Goal: Book appointment/travel/reservation

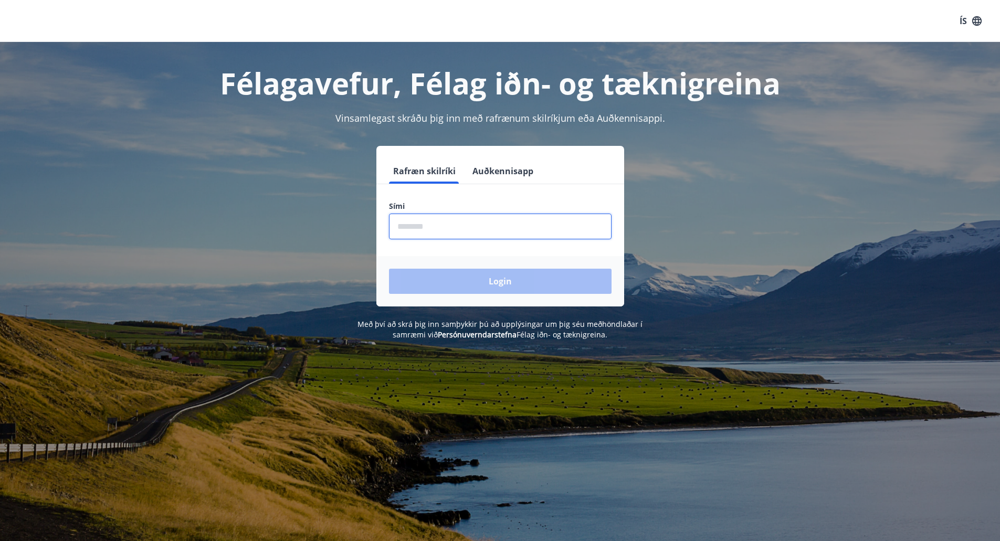
click at [491, 225] on input "phone" at bounding box center [500, 227] width 223 height 26
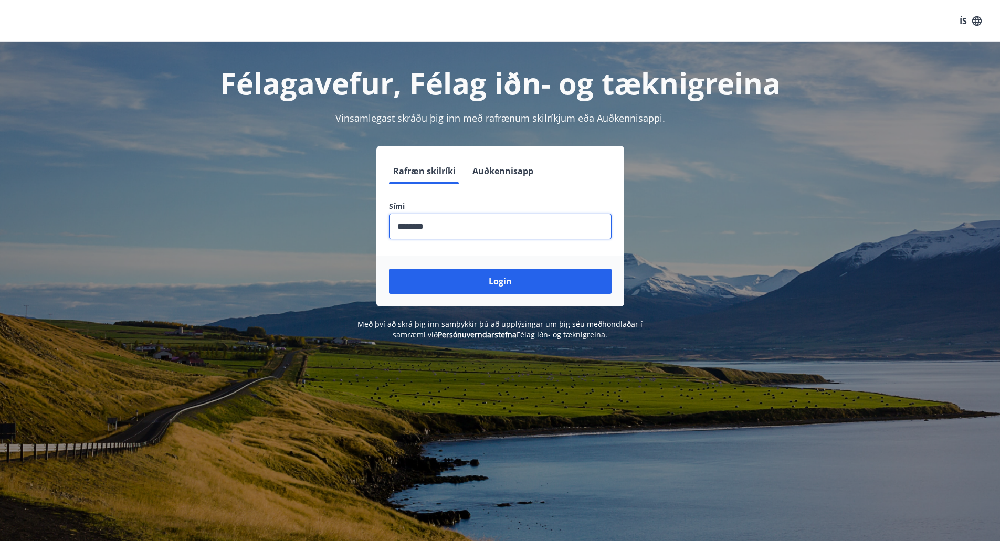
type input "********"
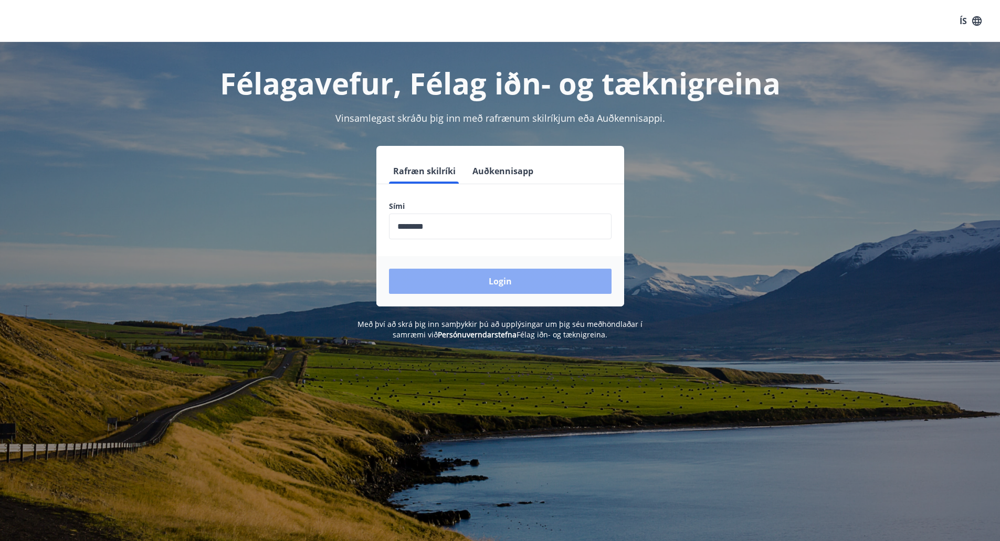
click at [517, 279] on button "Login" at bounding box center [500, 281] width 223 height 25
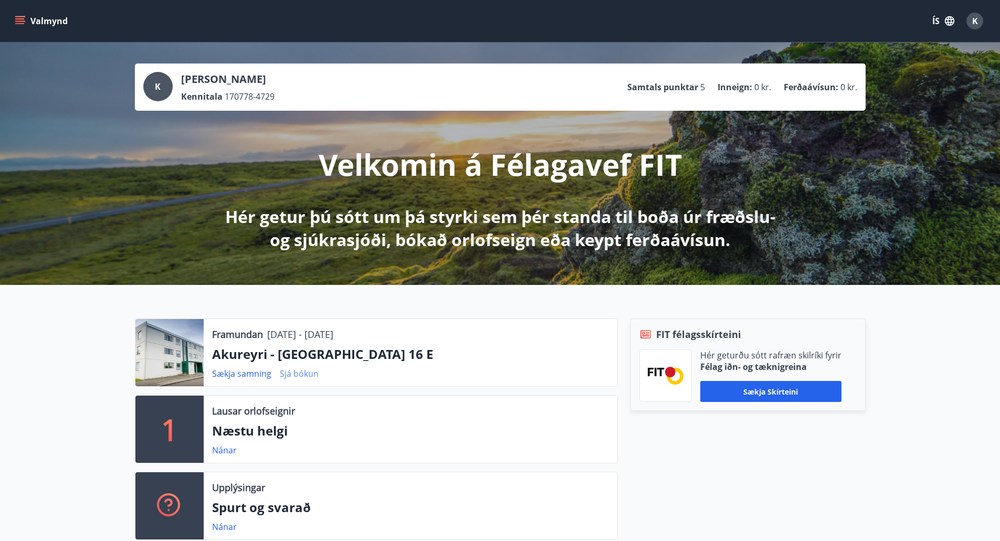
click at [298, 371] on link "Sjá bókun" at bounding box center [299, 374] width 39 height 12
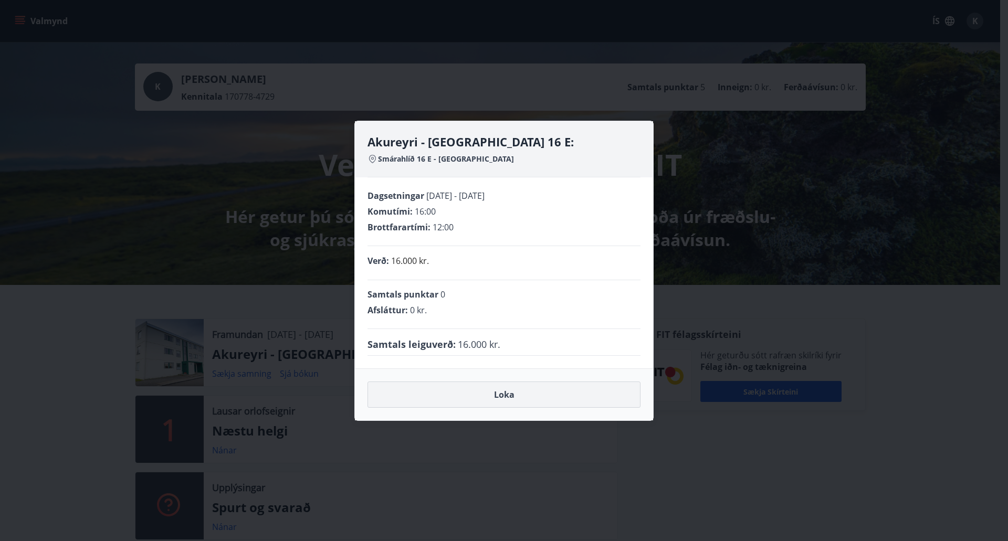
click at [514, 403] on button "Loka" at bounding box center [503, 395] width 273 height 26
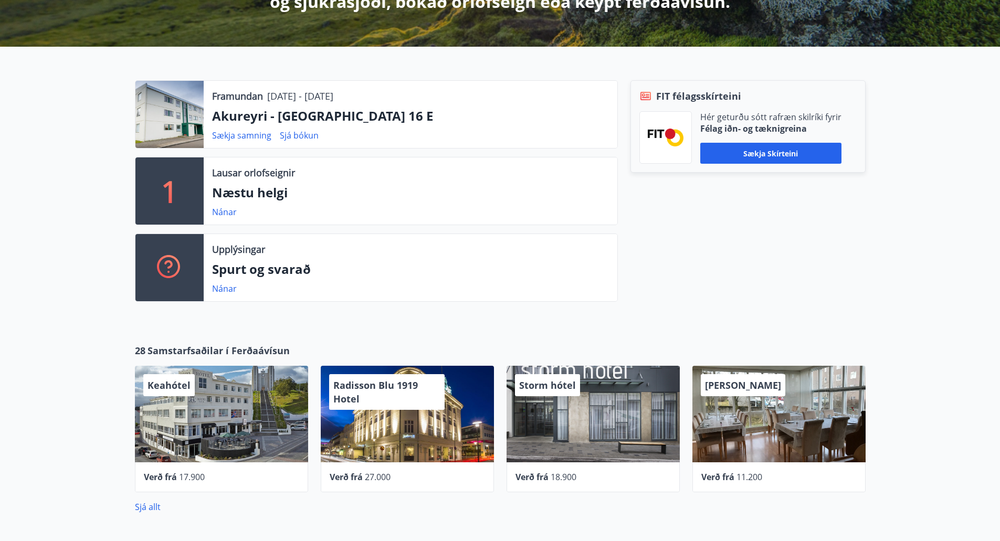
scroll to position [239, 0]
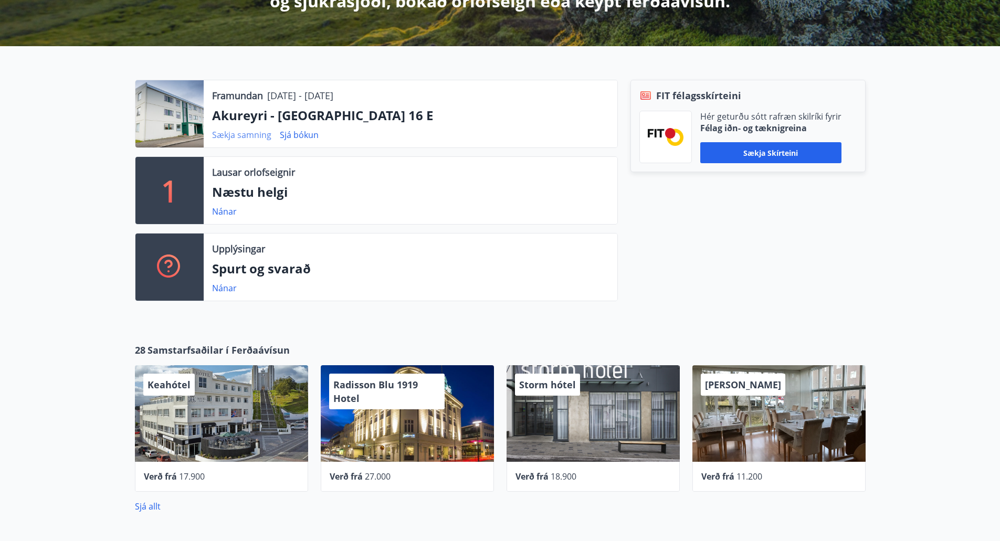
click at [235, 134] on link "Sækja samning" at bounding box center [241, 135] width 59 height 12
click at [0, 315] on div "Framundan 15.09.2025 - 19.09.2025 Akureyri - Smárahlíð 16 E Sækja samning Sjá b…" at bounding box center [500, 186] width 1000 height 280
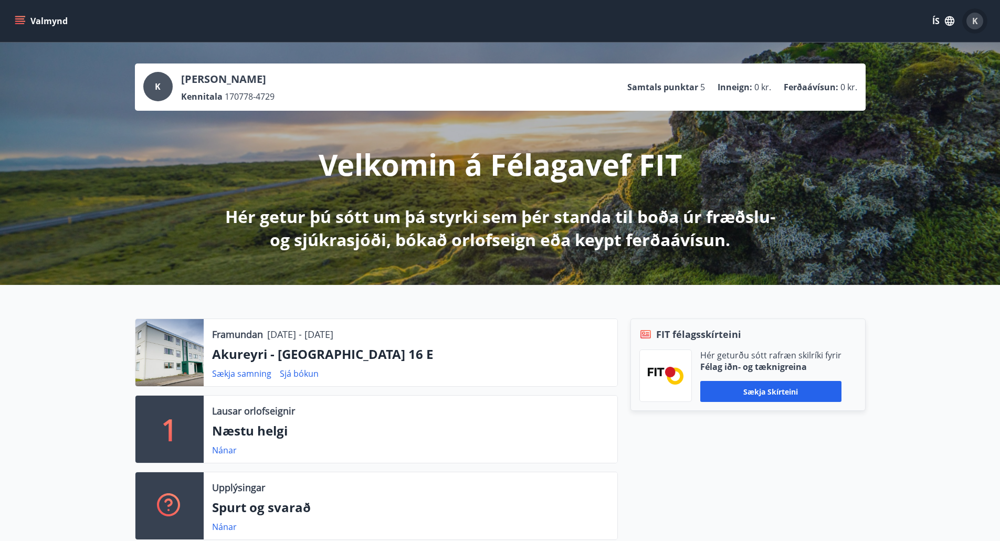
click at [974, 18] on span "K" at bounding box center [975, 21] width 6 height 12
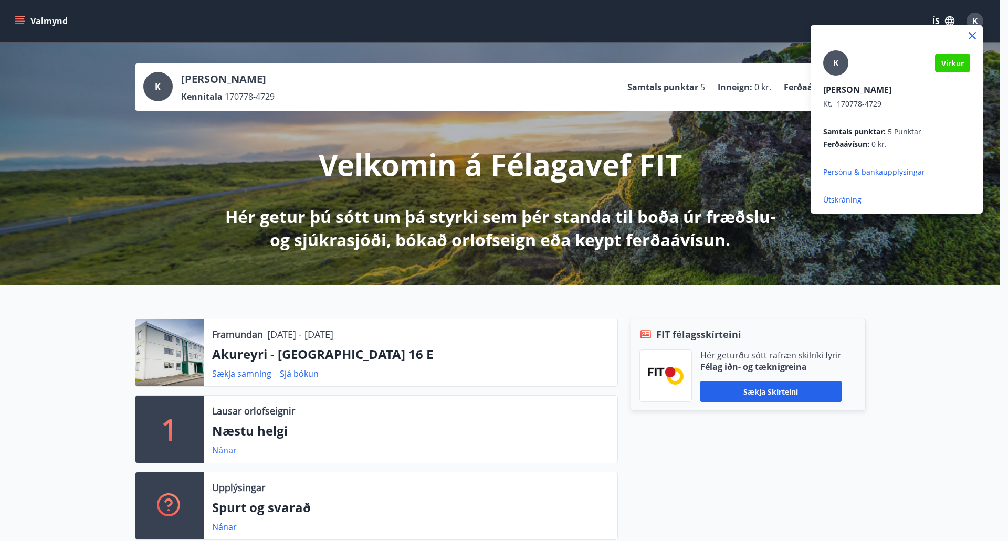
click at [704, 454] on div at bounding box center [504, 270] width 1008 height 541
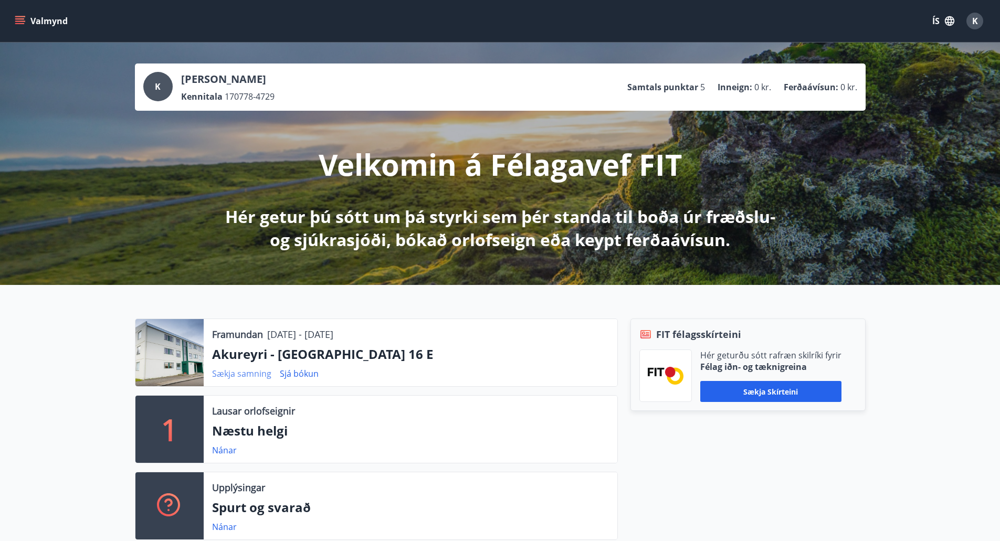
click at [232, 372] on link "Sækja samning" at bounding box center [241, 374] width 59 height 12
drag, startPoint x: 375, startPoint y: 353, endPoint x: 205, endPoint y: 359, distance: 170.7
click at [205, 359] on div "Framundan 15.09.2025 - 19.09.2025 Akureyri - Smárahlíð 16 E Sækja samning Sjá b…" at bounding box center [411, 352] width 414 height 67
copy p "Akureyri - Smárahlíð 16 E"
click at [52, 20] on button "Valmynd" at bounding box center [42, 21] width 59 height 19
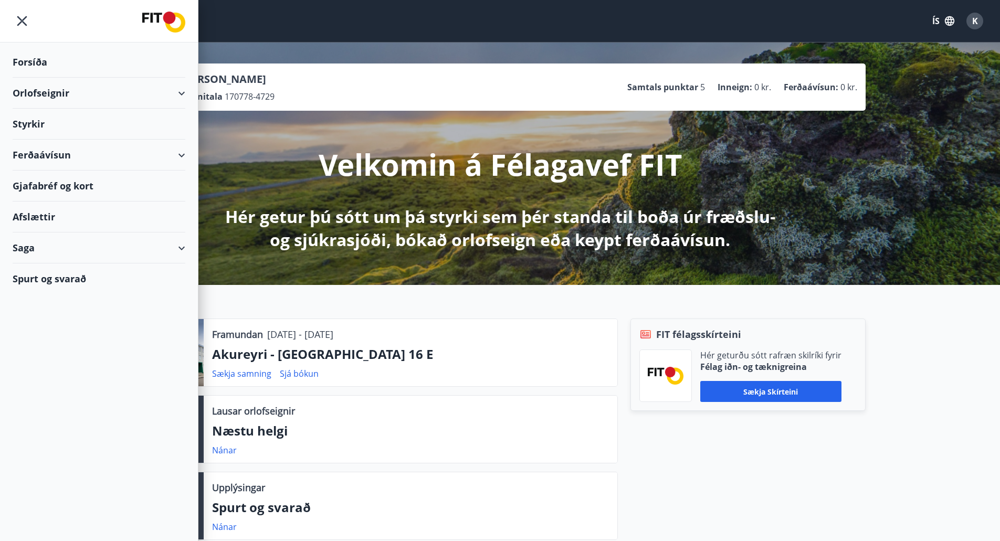
click at [264, 31] on div "Valmynd ÍS K" at bounding box center [500, 20] width 975 height 25
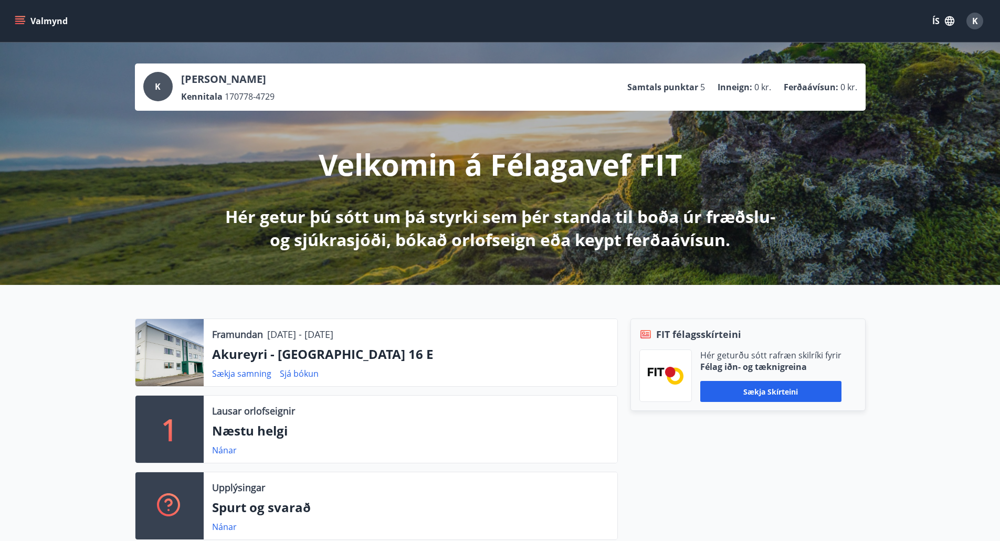
click at [51, 25] on button "Valmynd" at bounding box center [42, 21] width 59 height 19
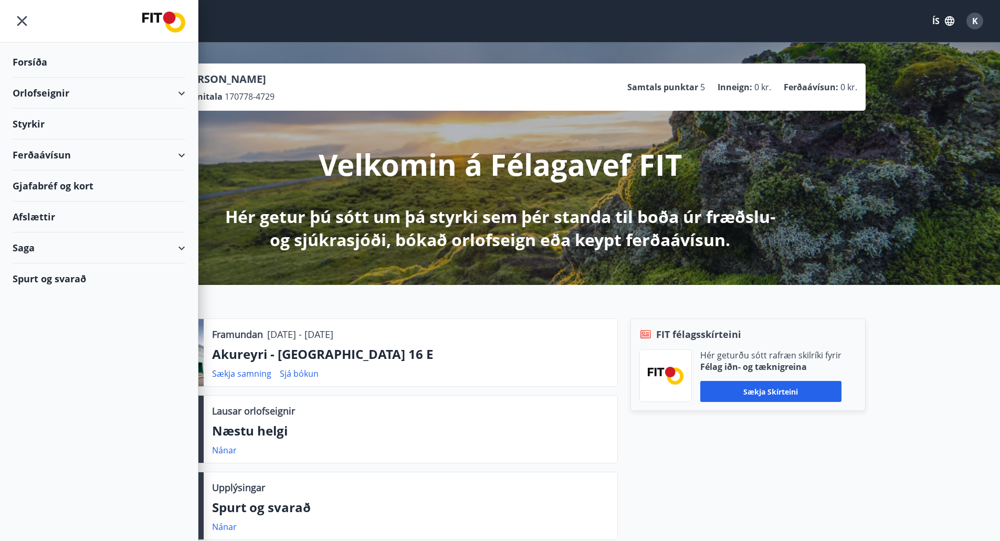
click at [184, 97] on div "Orlofseignir" at bounding box center [99, 93] width 173 height 31
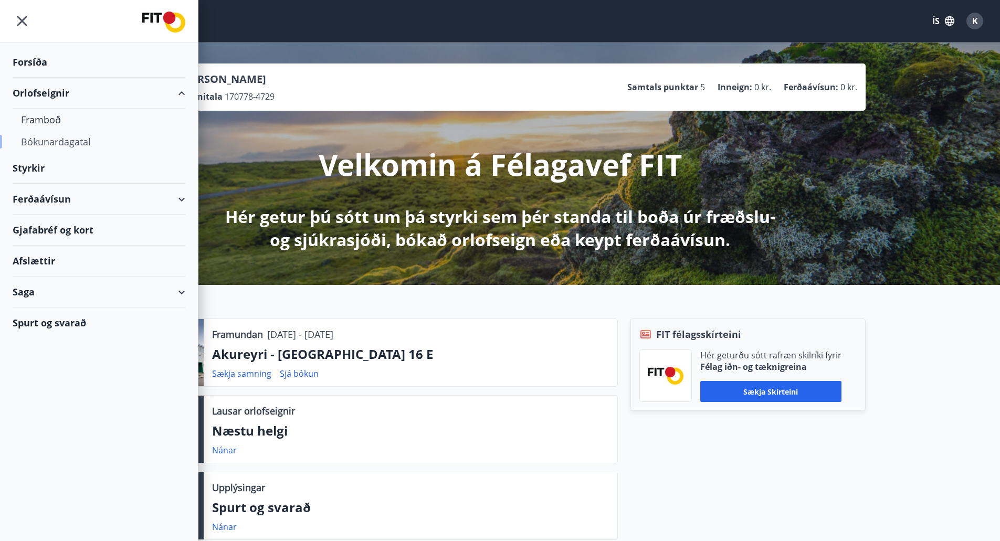
click at [51, 143] on div "Bókunardagatal" at bounding box center [99, 142] width 156 height 22
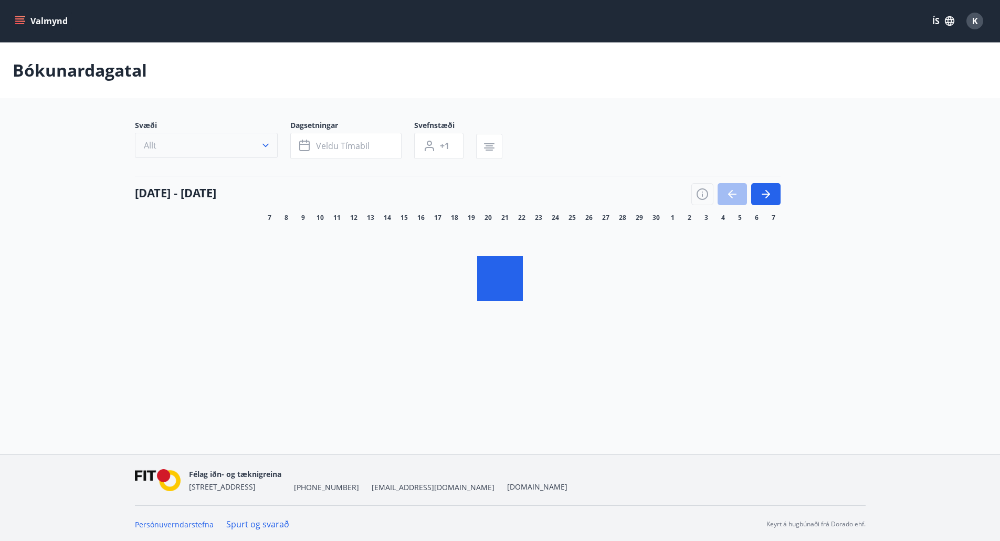
click at [202, 147] on button "Allt" at bounding box center [206, 145] width 143 height 25
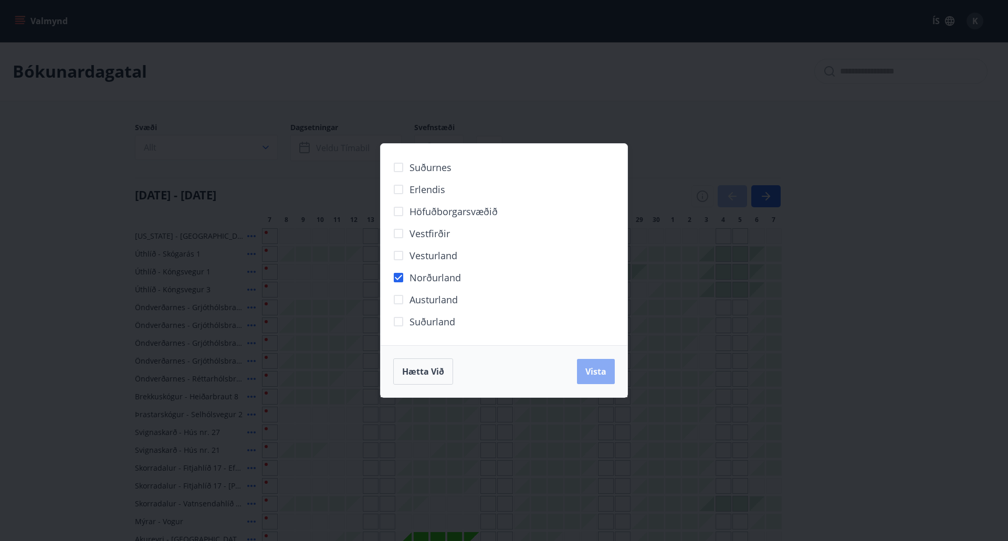
click at [598, 378] on button "Vista" at bounding box center [596, 371] width 38 height 25
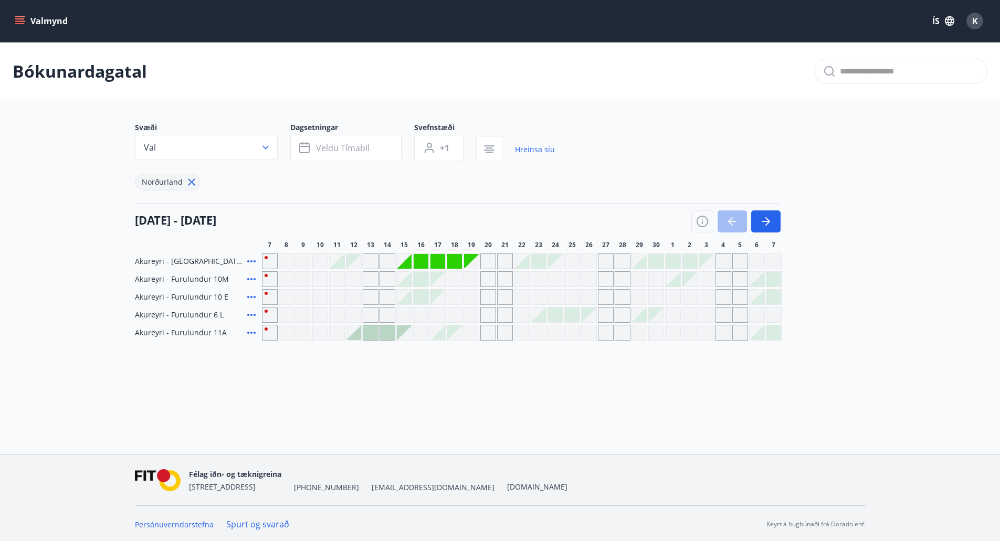
click at [440, 392] on div "Valmynd ÍS K Bókunardagatal Svæði Val Dagsetningar Veldu tímabil Svefnstæði +1 …" at bounding box center [500, 227] width 1000 height 455
click at [400, 258] on div "Gráir dagar eru ekki bókanlegir" at bounding box center [404, 261] width 15 height 15
drag, startPoint x: 52, startPoint y: 20, endPoint x: 27, endPoint y: 20, distance: 25.2
click at [27, 20] on button "Valmynd" at bounding box center [42, 21] width 59 height 19
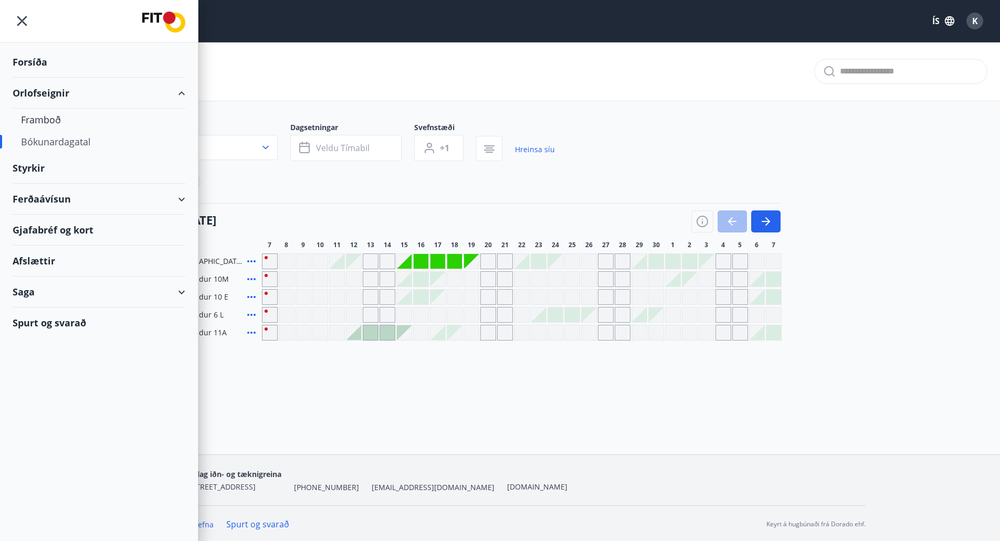
click at [58, 97] on div "Orlofseignir" at bounding box center [99, 93] width 173 height 31
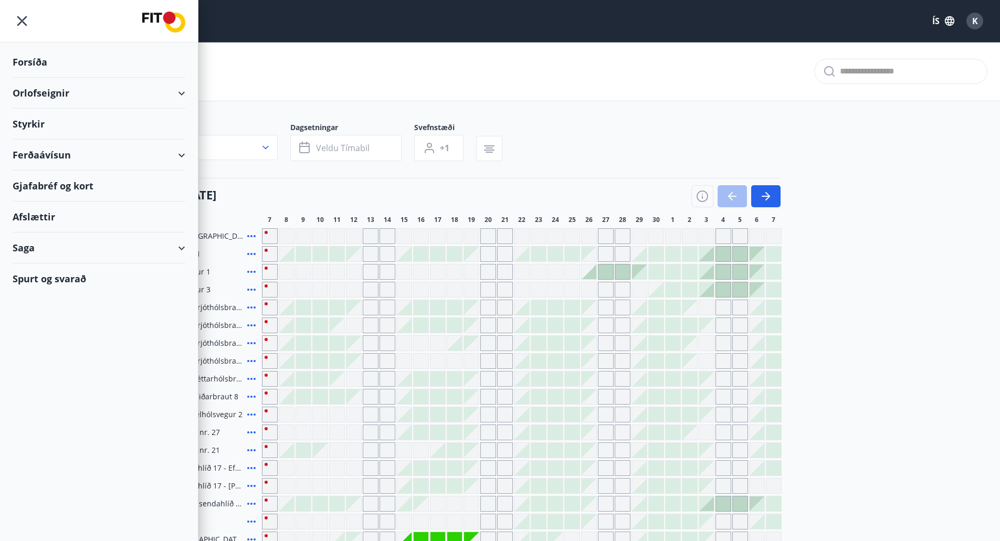
click at [665, 106] on main "Bókunardagatal Svæði Allt Dagsetningar Veldu tímabil Svefnstæði +1 07 september…" at bounding box center [500, 411] width 1000 height 738
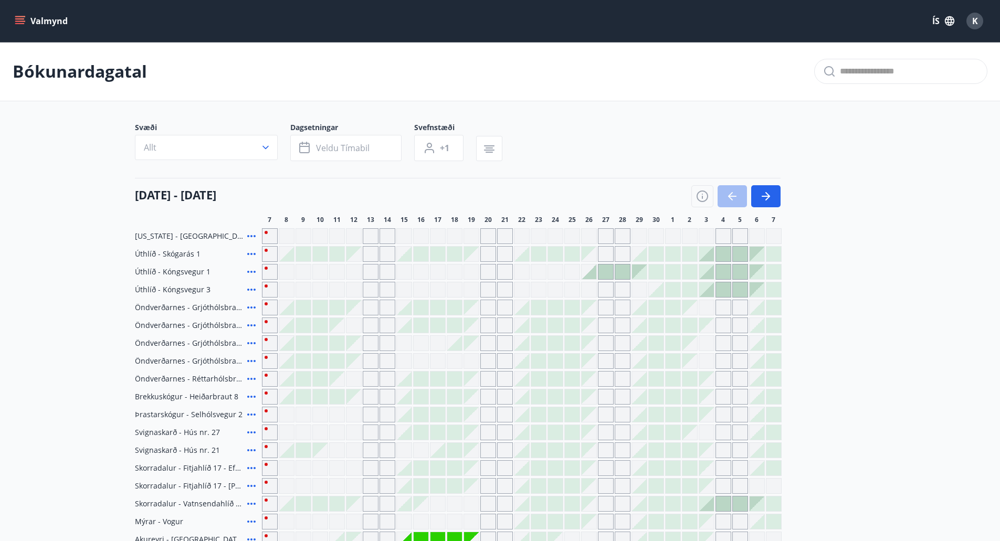
click at [18, 20] on icon "menu" at bounding box center [20, 21] width 10 height 10
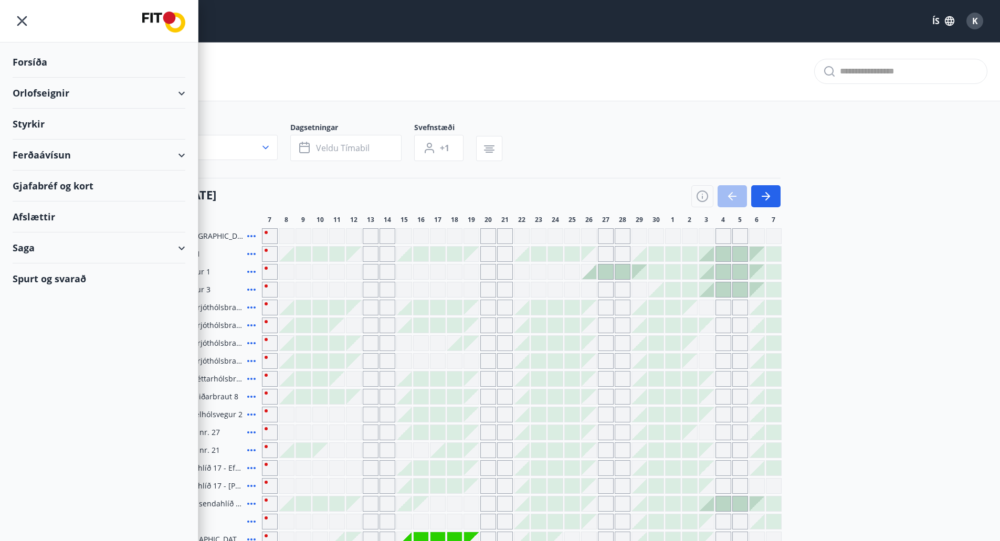
click at [181, 92] on div "Orlofseignir" at bounding box center [99, 93] width 173 height 31
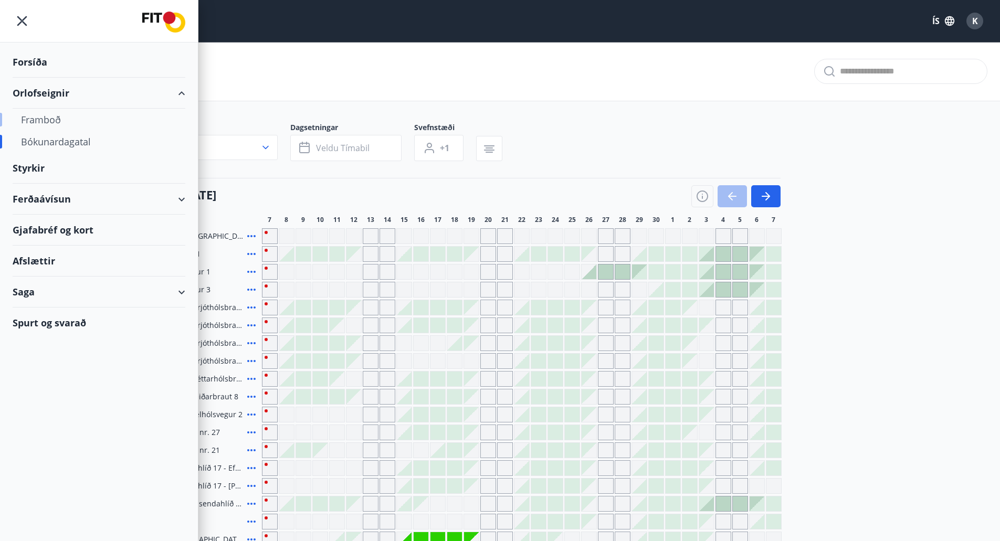
click at [49, 120] on div "Framboð" at bounding box center [99, 120] width 156 height 22
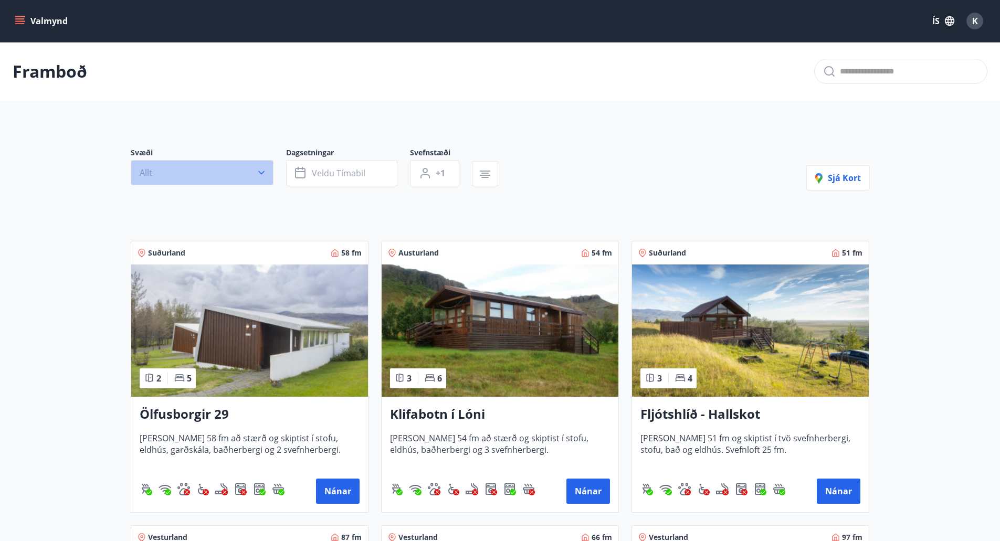
click at [246, 170] on button "Allt" at bounding box center [202, 172] width 143 height 25
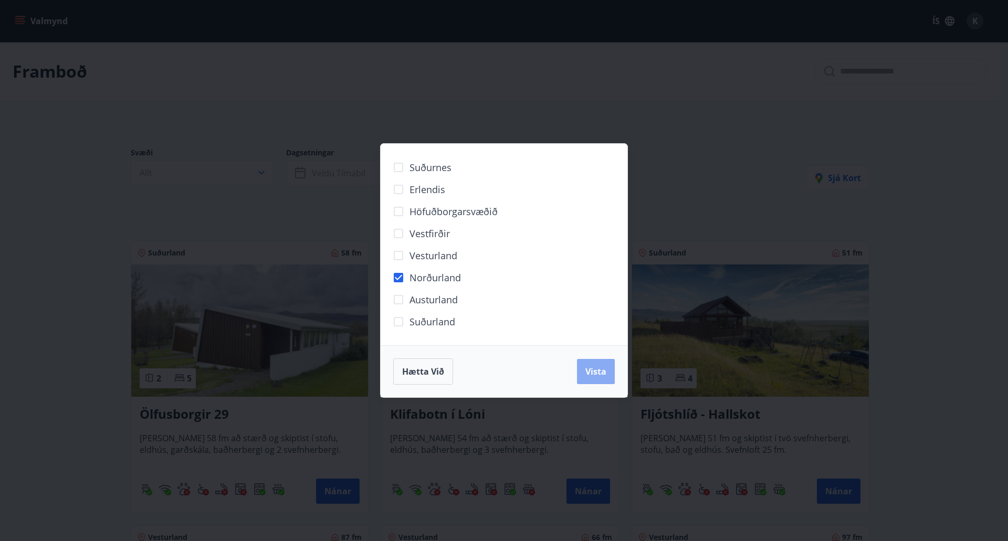
click at [592, 371] on span "Vista" at bounding box center [595, 372] width 21 height 12
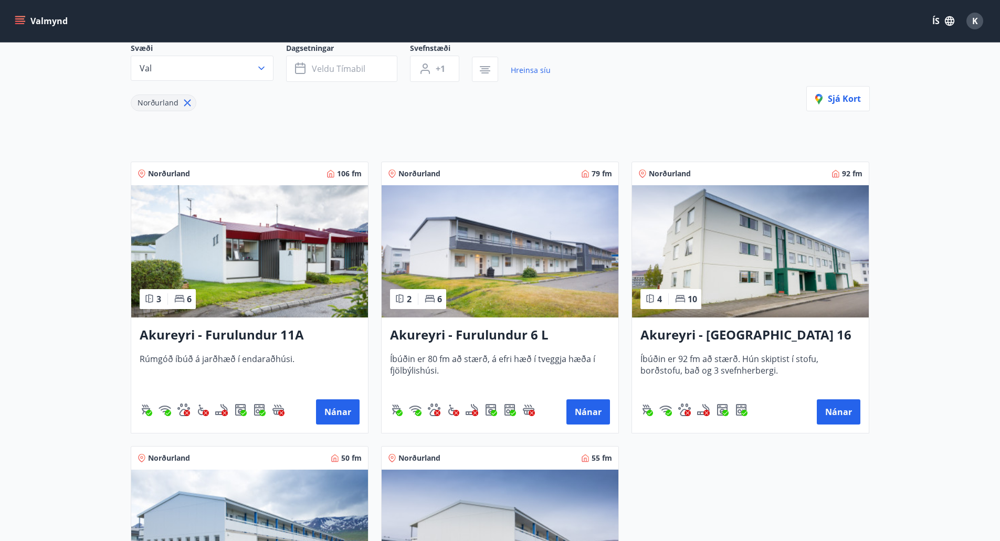
scroll to position [104, 0]
click at [723, 258] on img at bounding box center [750, 252] width 237 height 132
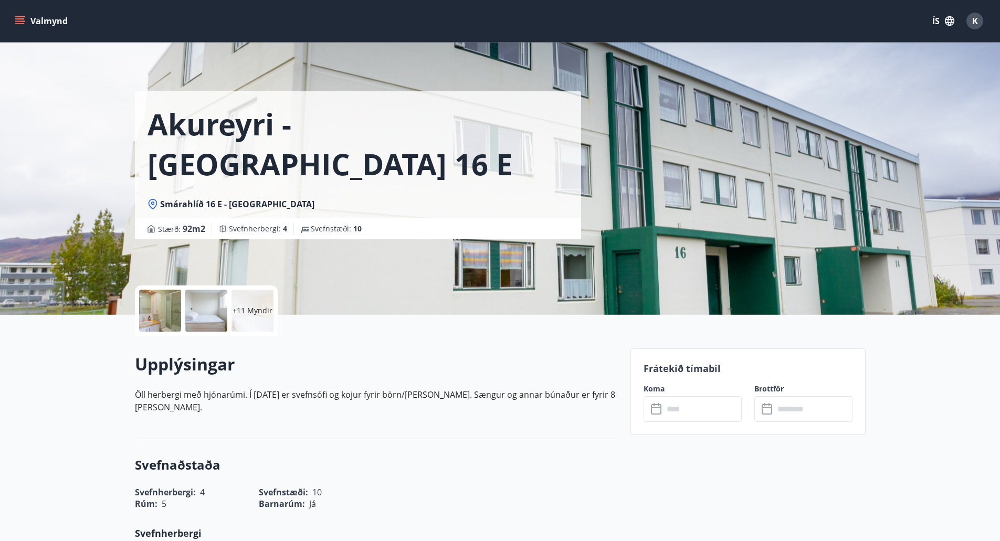
click at [159, 313] on div at bounding box center [160, 311] width 42 height 42
